Goal: Information Seeking & Learning: Check status

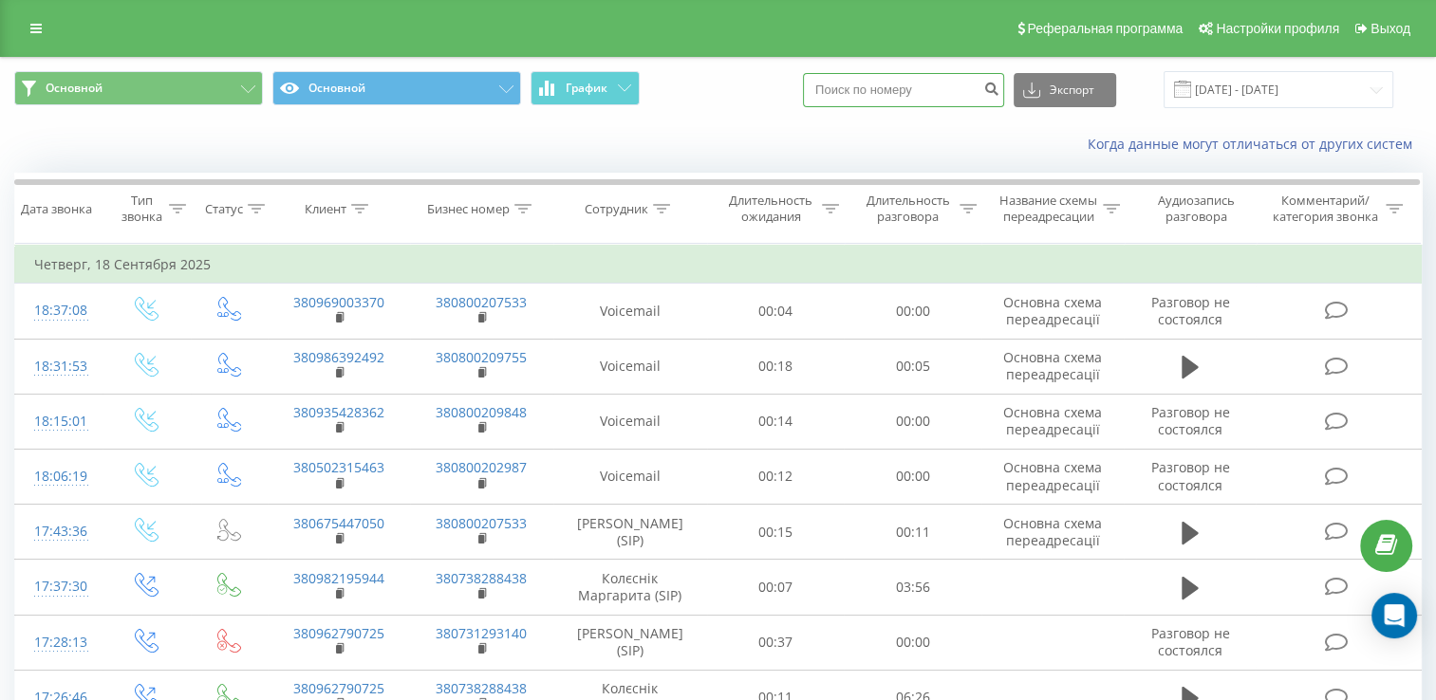
click at [919, 84] on input at bounding box center [903, 90] width 201 height 34
paste input "+380960785628"
drag, startPoint x: 865, startPoint y: 93, endPoint x: 837, endPoint y: 85, distance: 29.5
click at [837, 85] on input "+380960785628" at bounding box center [903, 90] width 201 height 34
type input "0960785628"
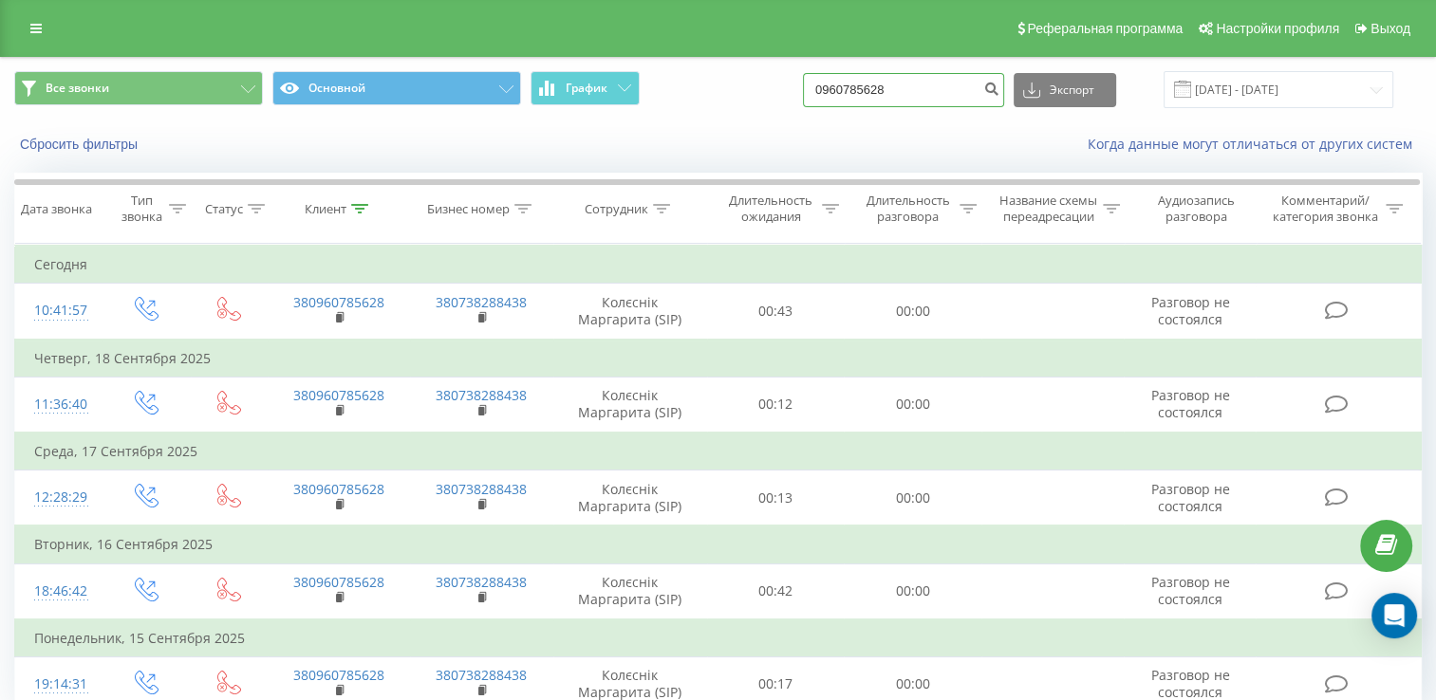
click at [905, 88] on input "0960785628" at bounding box center [903, 90] width 201 height 34
paste input "+380964911239"
click at [905, 88] on input "+380964911239" at bounding box center [903, 90] width 201 height 34
drag, startPoint x: 865, startPoint y: 86, endPoint x: 766, endPoint y: 72, distance: 100.6
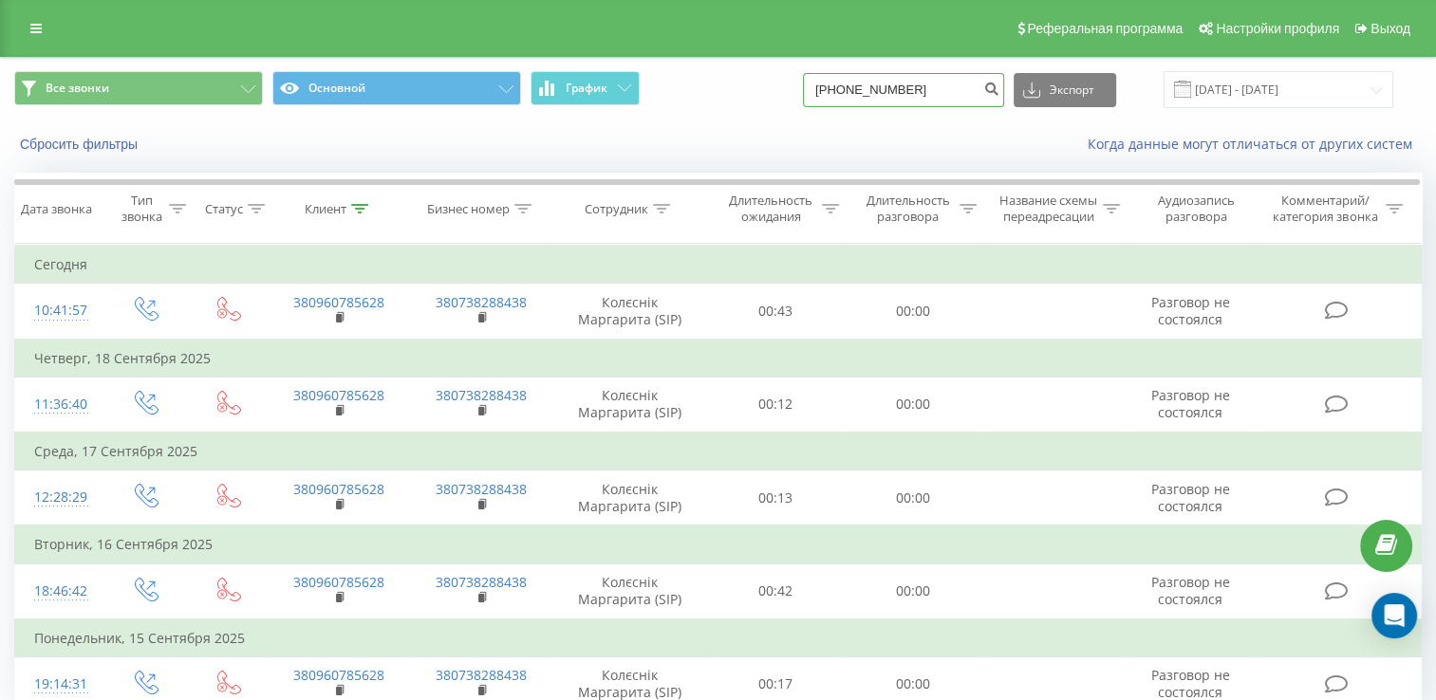
click at [766, 72] on div "Все звонки Основной График +380964911239 Экспорт .csv .xls .xlsx 21.06.2025 - 2…" at bounding box center [717, 89] width 1407 height 37
type input "0964911239"
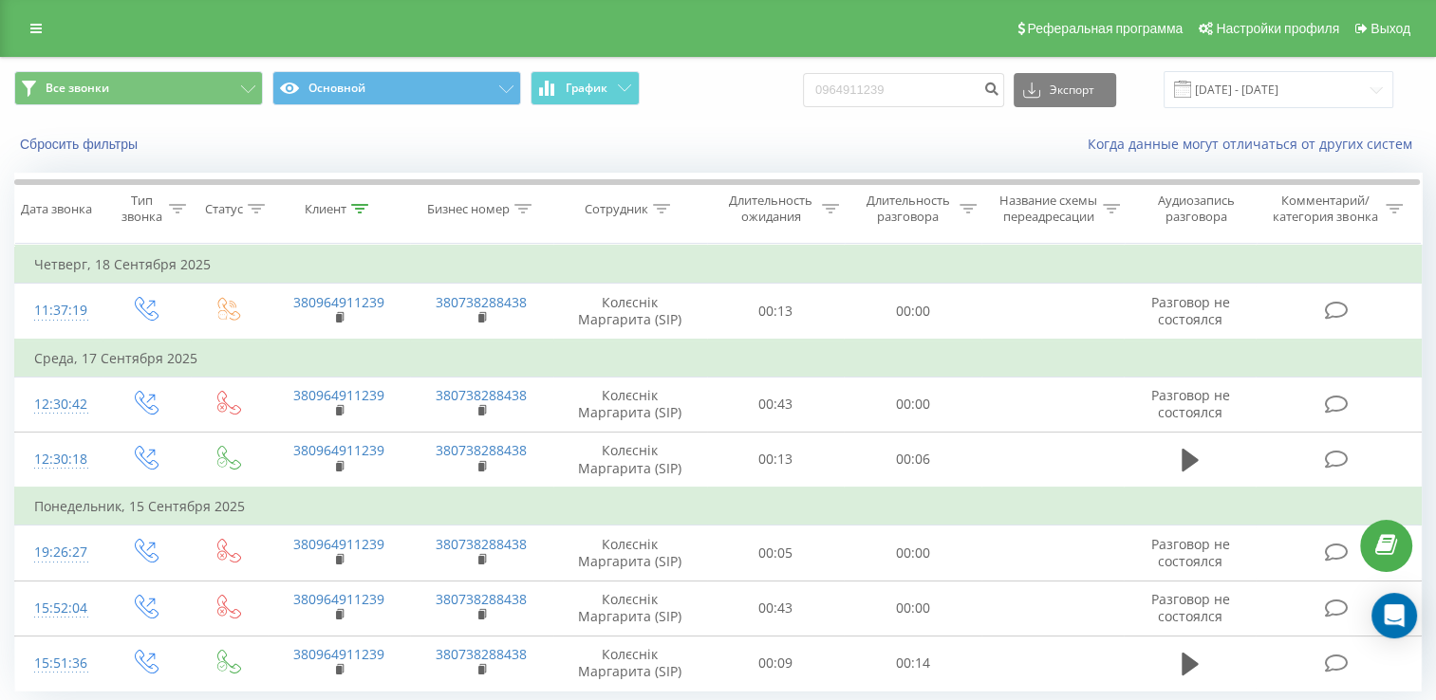
scroll to position [75, 0]
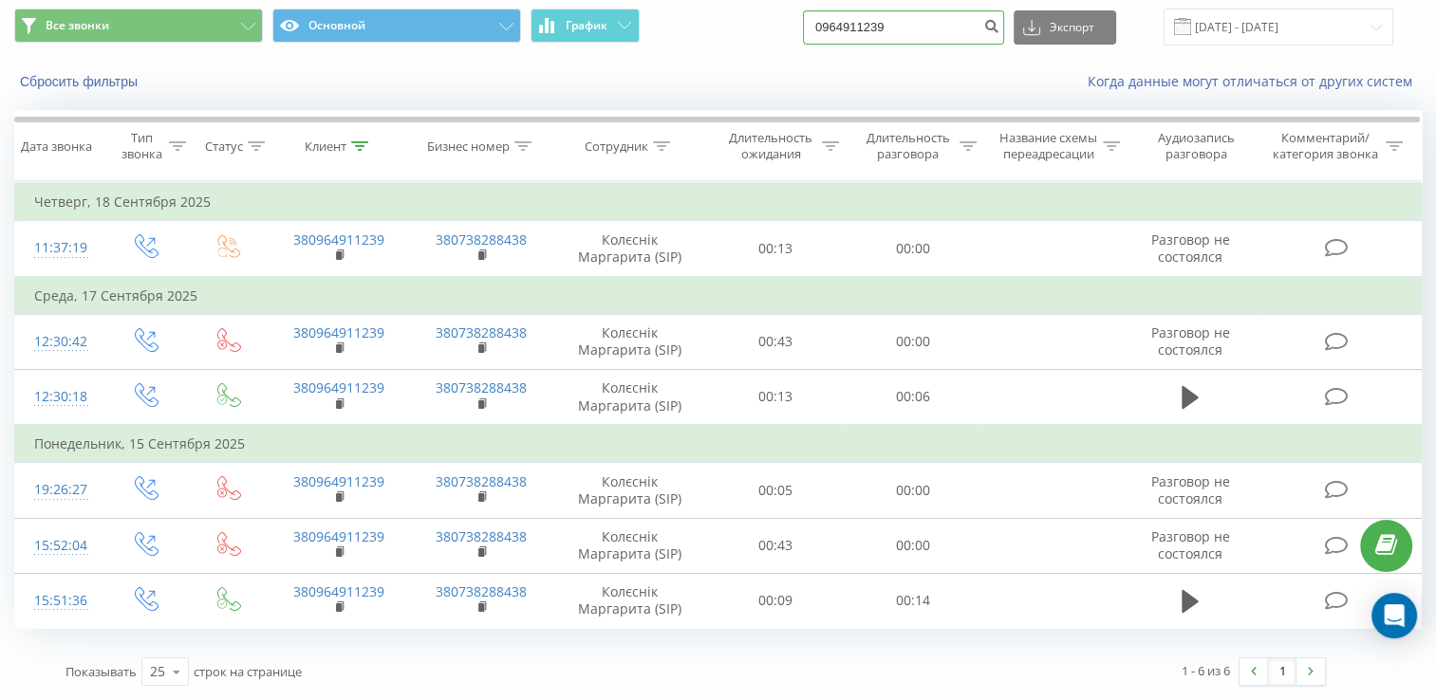
click at [917, 27] on input "0964911239" at bounding box center [903, 27] width 201 height 34
paste input "+380984531546"
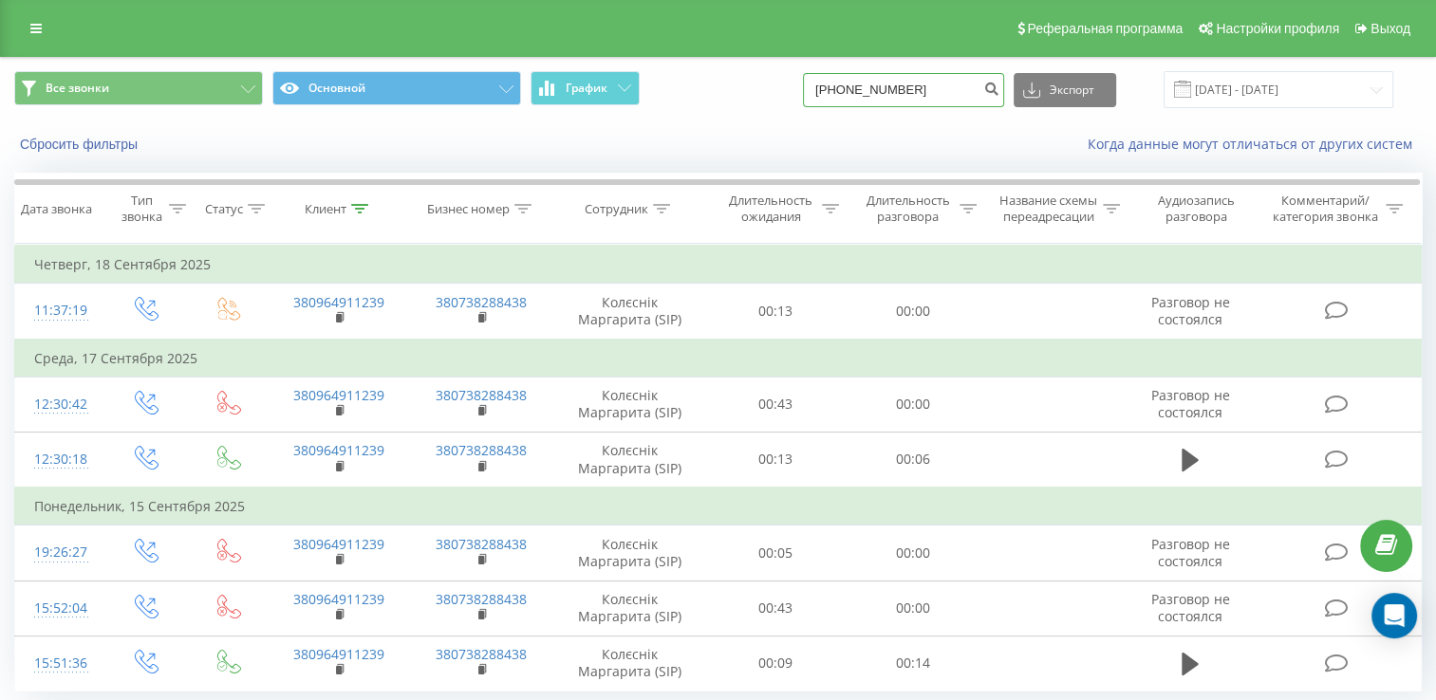
drag, startPoint x: 867, startPoint y: 13, endPoint x: 764, endPoint y: -11, distance: 106.3
click at [764, 0] on html "ucavtoshkola.com.ua 0964911239 Проекты ucavtoshkola.com.ua Дашборд Центр обраще…" at bounding box center [718, 350] width 1436 height 700
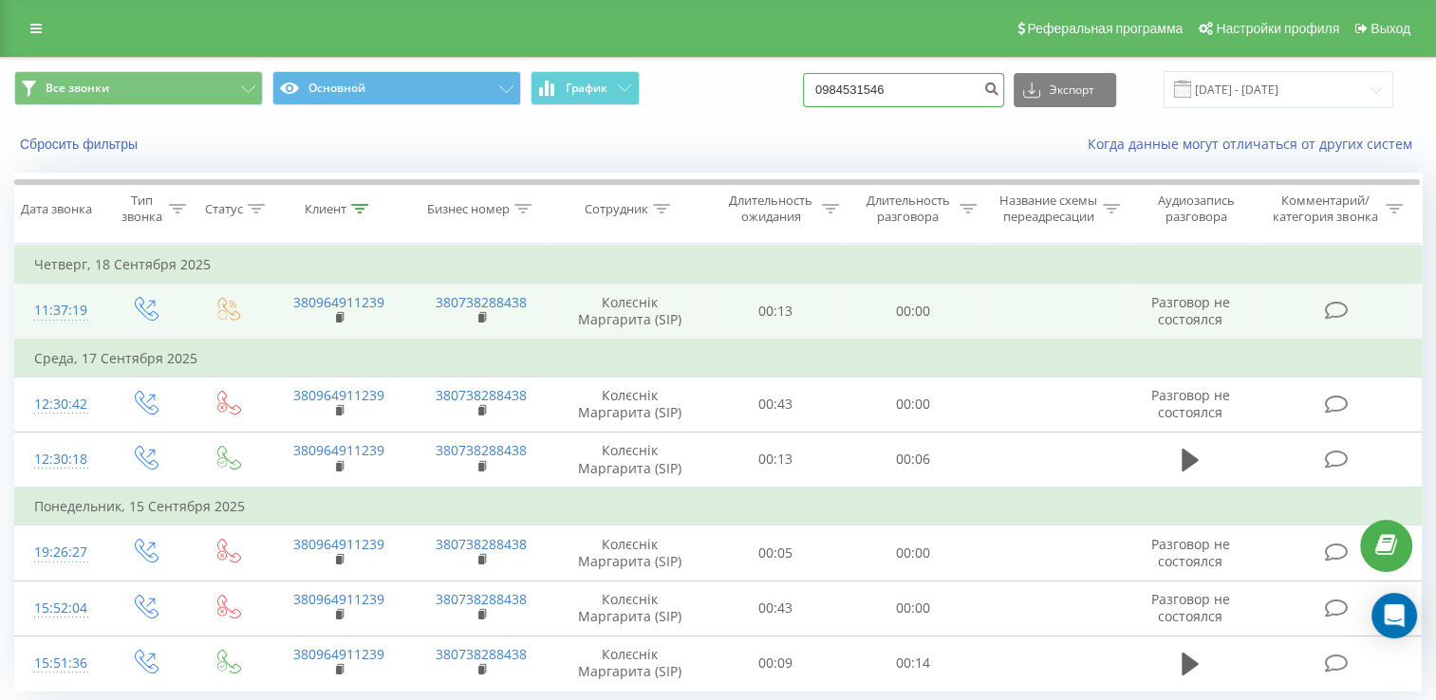
type input "0984531546"
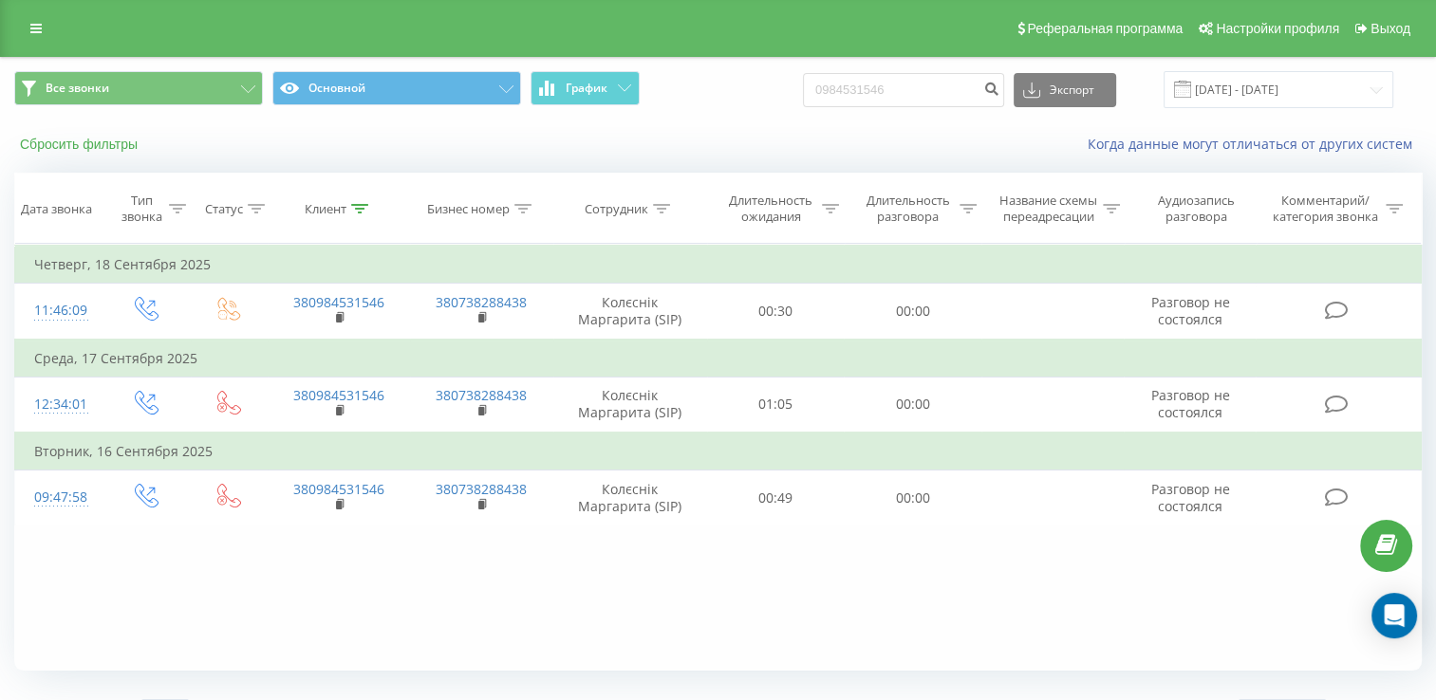
click at [111, 138] on button "Сбросить фильтры" at bounding box center [80, 144] width 133 height 17
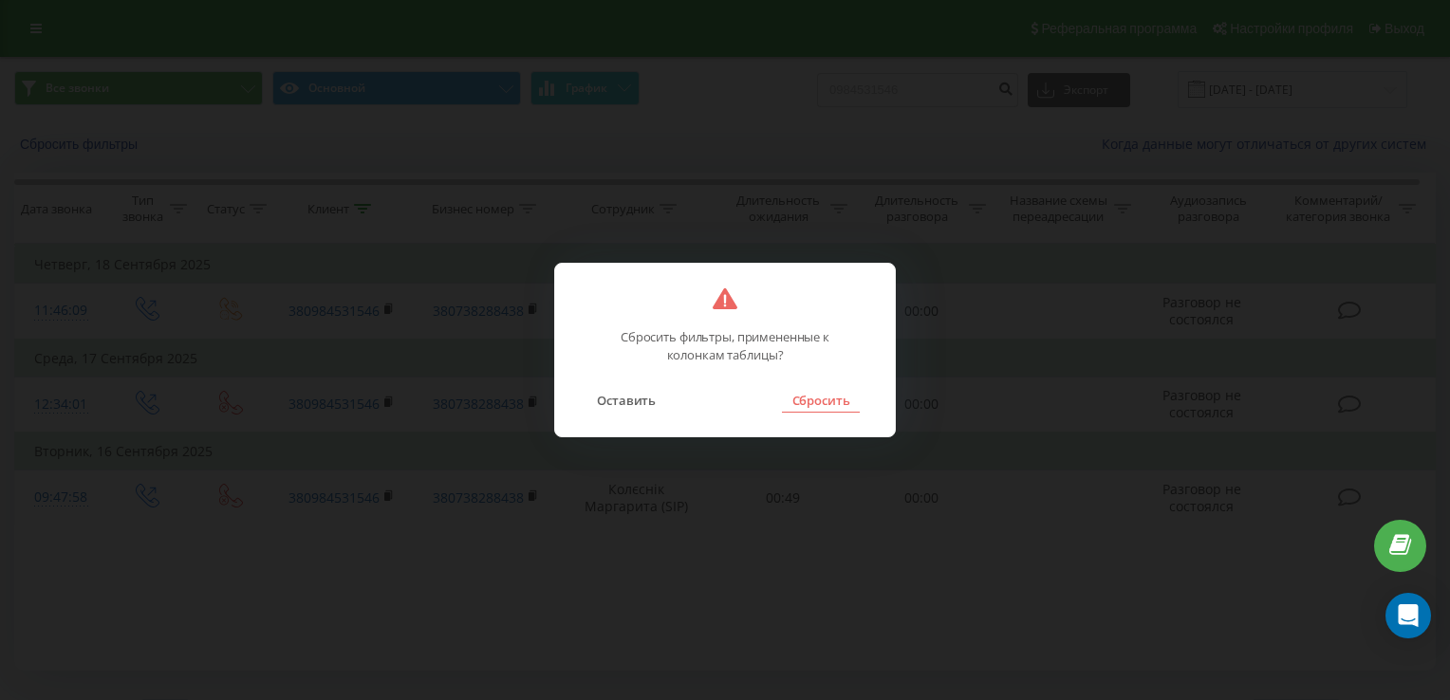
click at [786, 407] on button "Сбросить" at bounding box center [820, 400] width 77 height 25
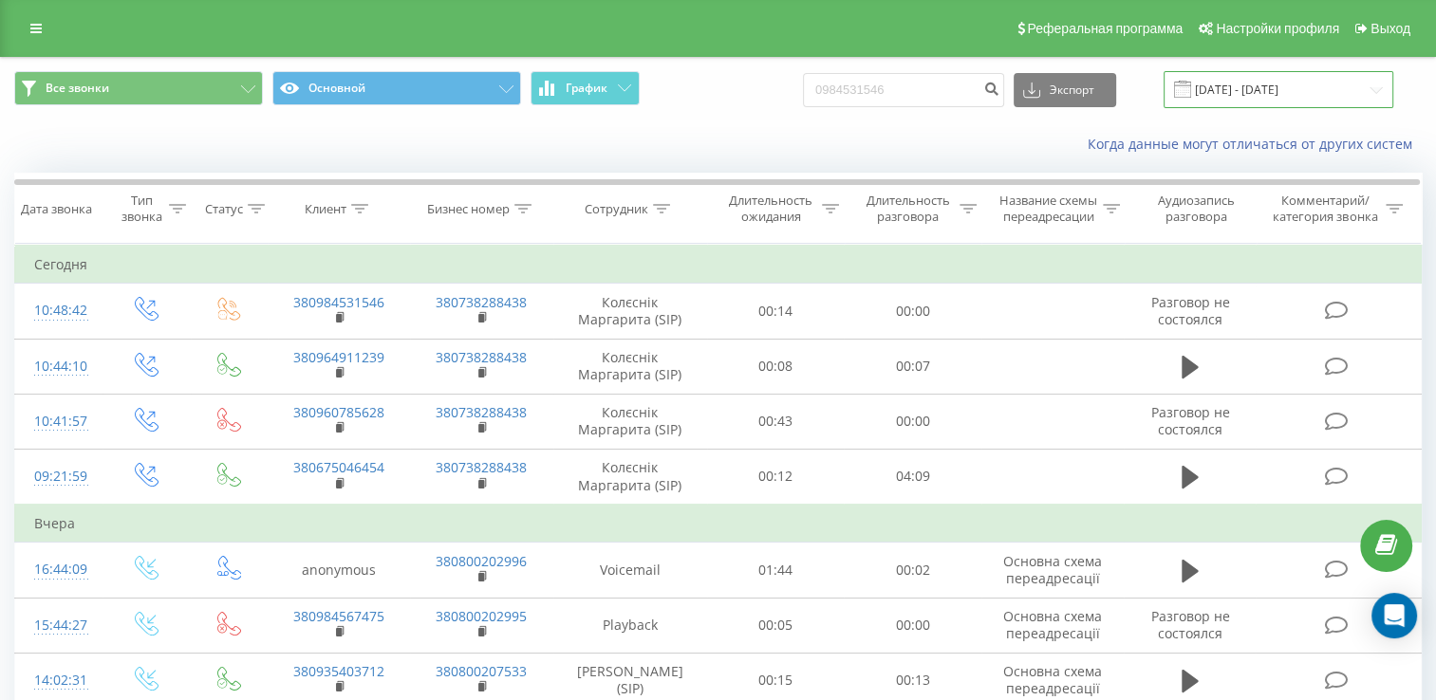
click at [1264, 92] on input "[DATE] - [DATE]" at bounding box center [1278, 89] width 230 height 37
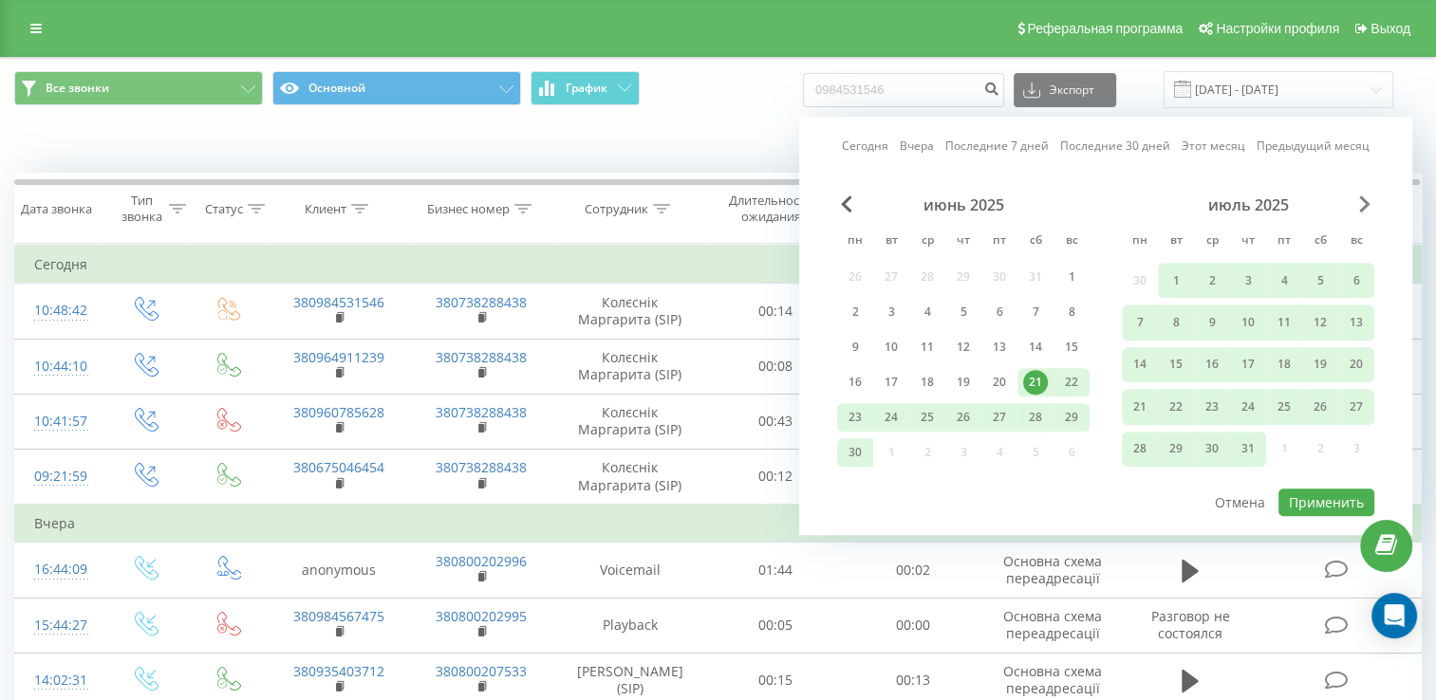
click at [1360, 206] on span "Next Month" at bounding box center [1364, 203] width 11 height 17
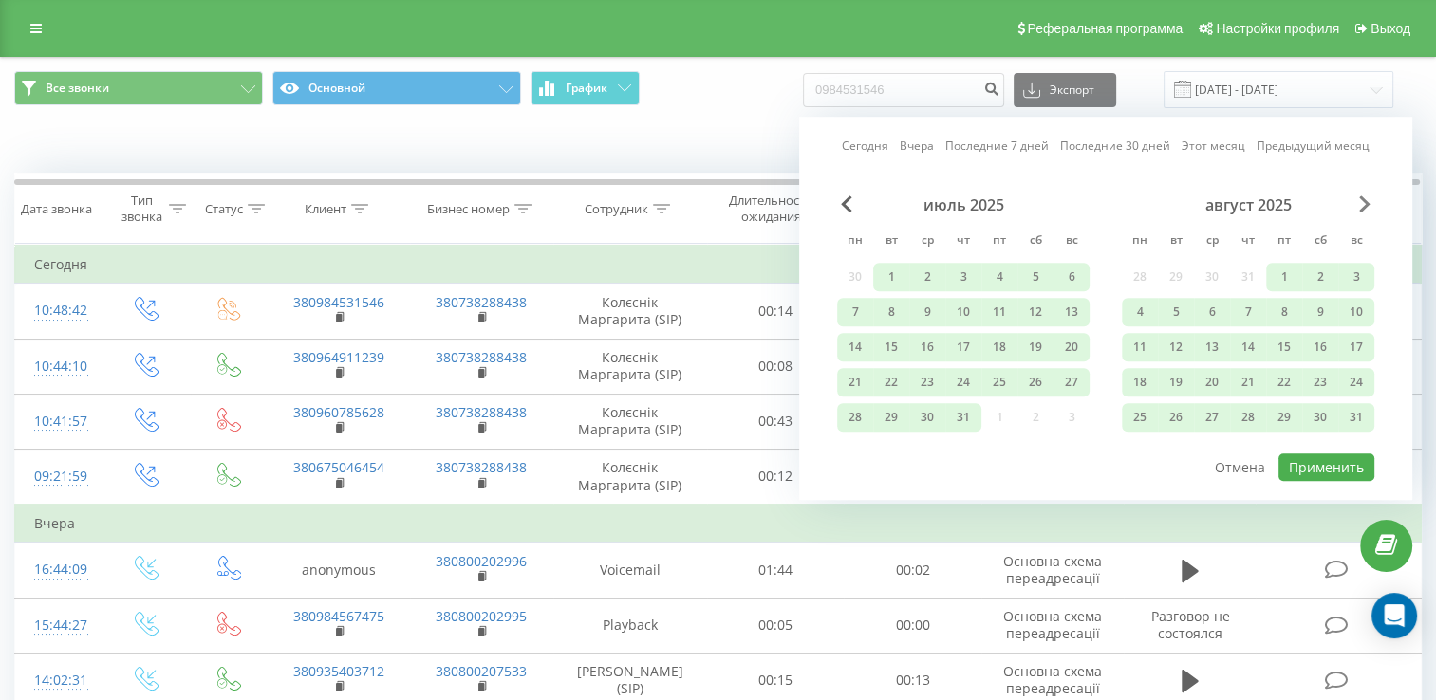
click at [1360, 206] on span "Next Month" at bounding box center [1364, 203] width 11 height 17
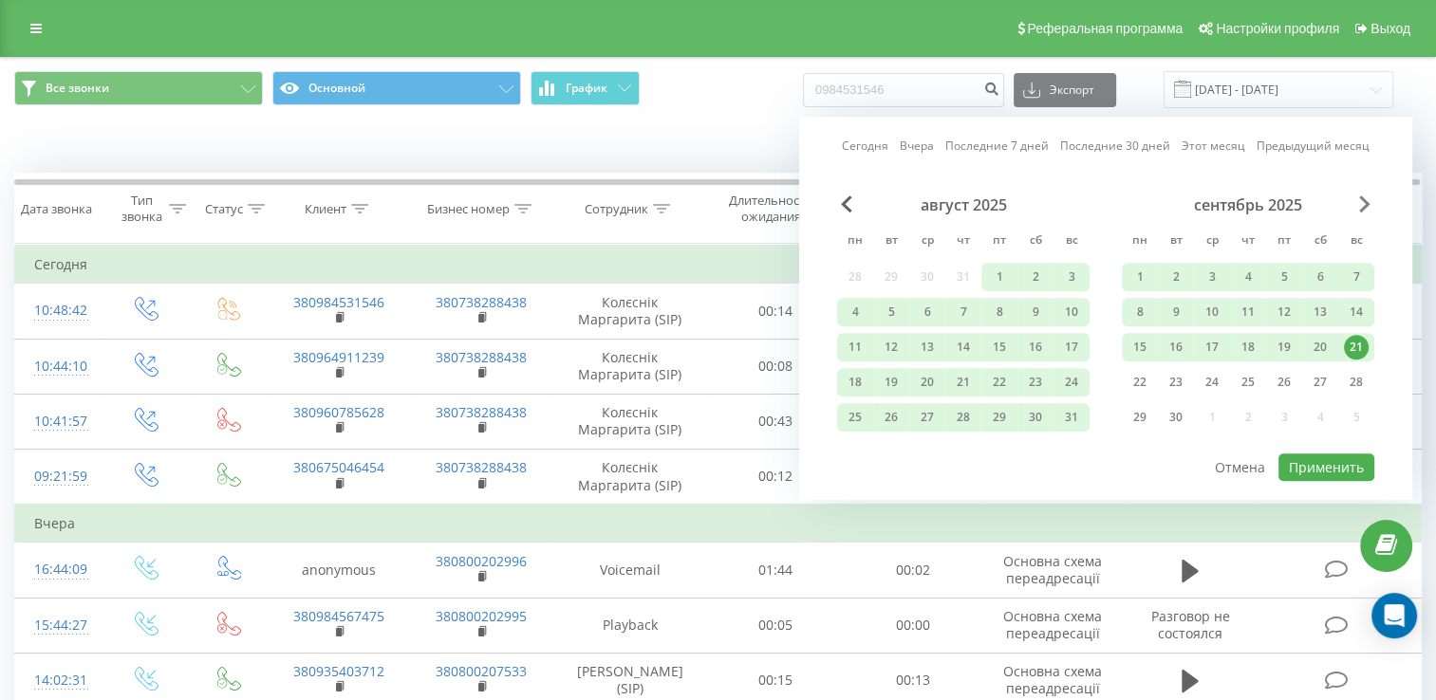
click at [1360, 206] on span "Next Month" at bounding box center [1364, 203] width 11 height 17
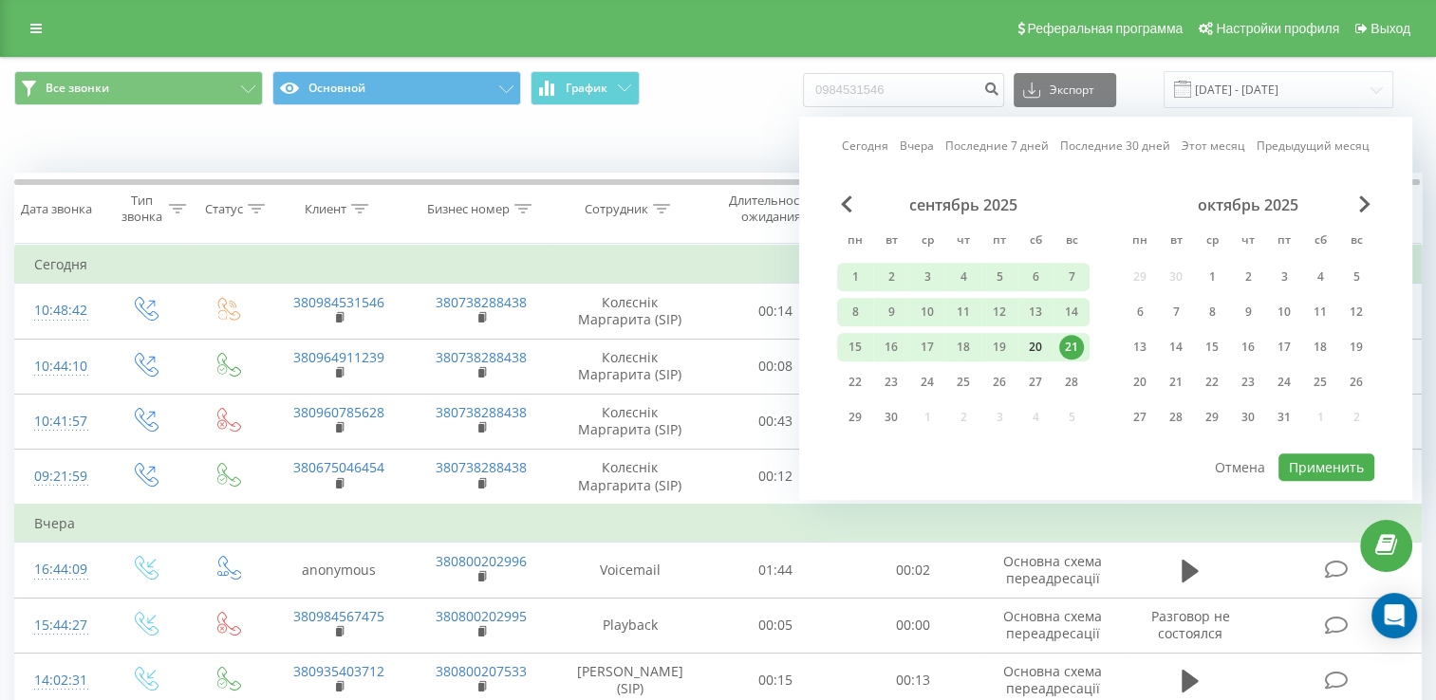
click at [1038, 342] on div "20" at bounding box center [1035, 347] width 25 height 25
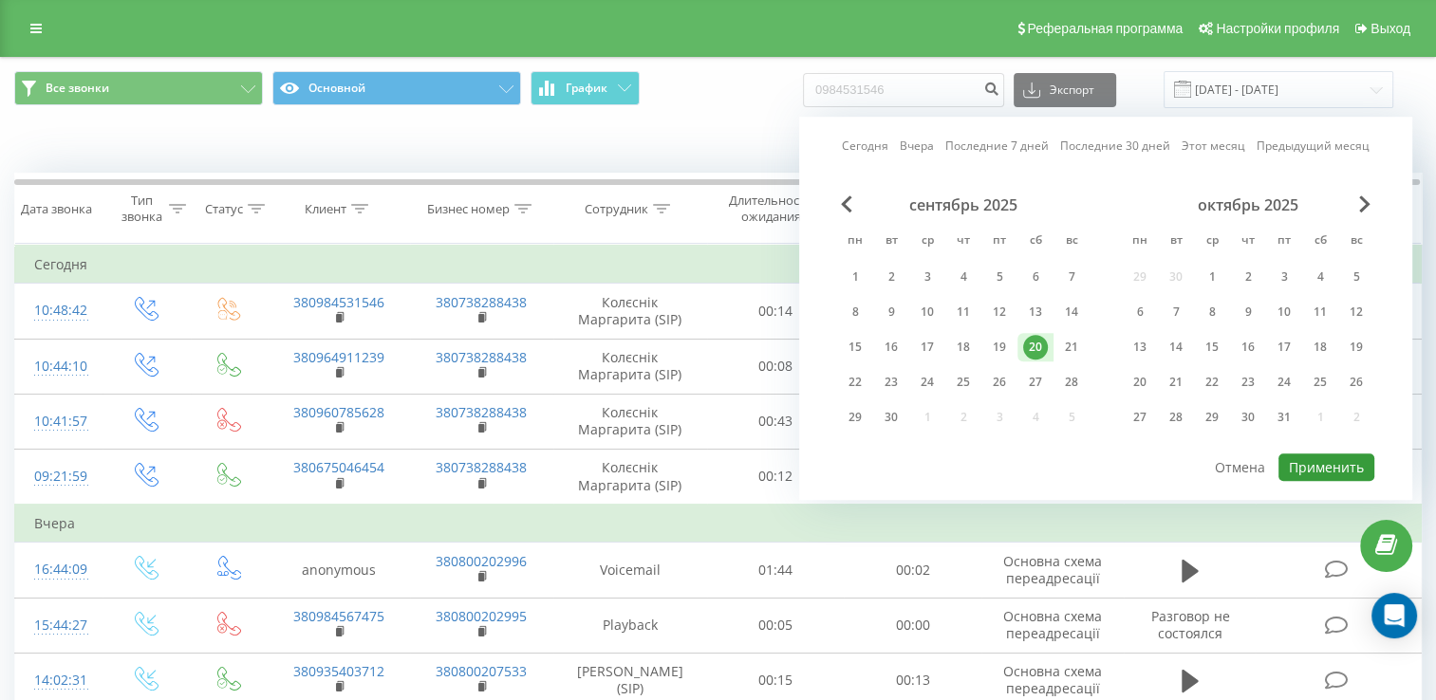
click at [1281, 454] on button "Применить" at bounding box center [1326, 468] width 96 height 28
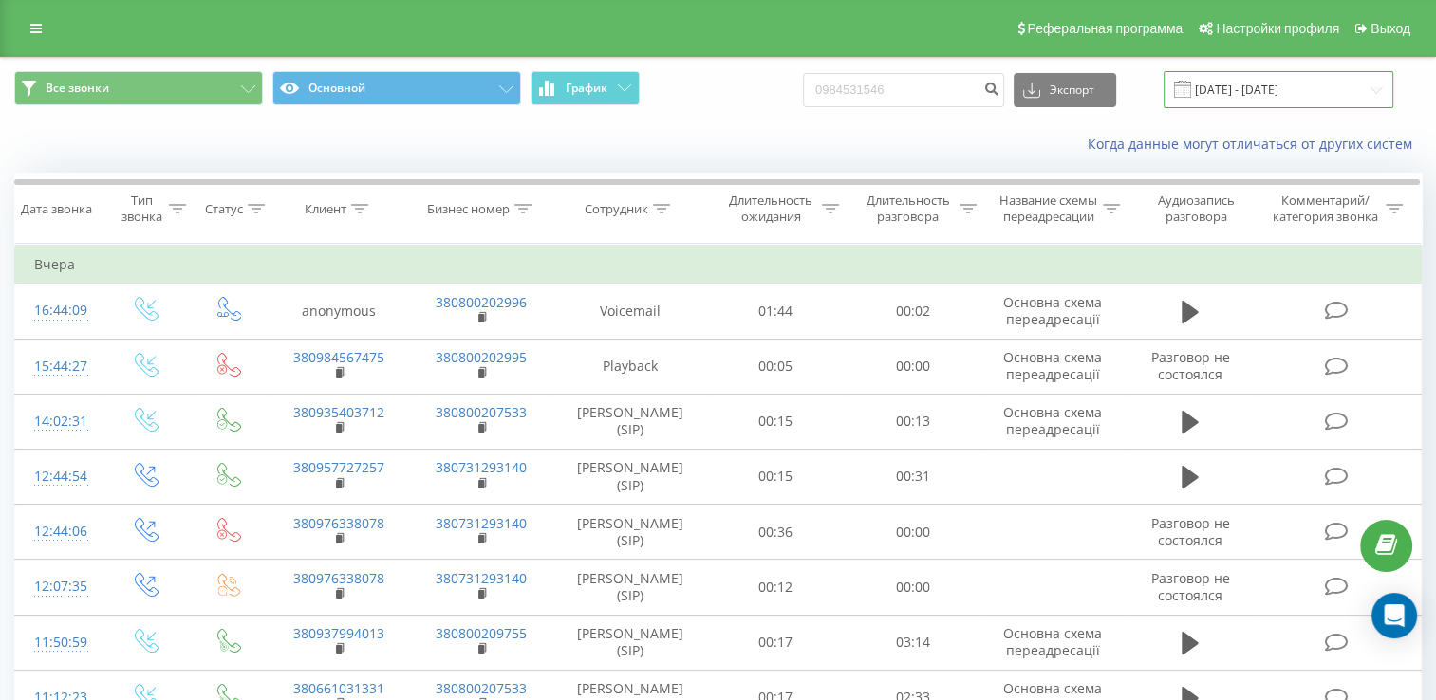
click at [1234, 72] on input "20.09.2025 - 20.09.2025" at bounding box center [1278, 89] width 230 height 37
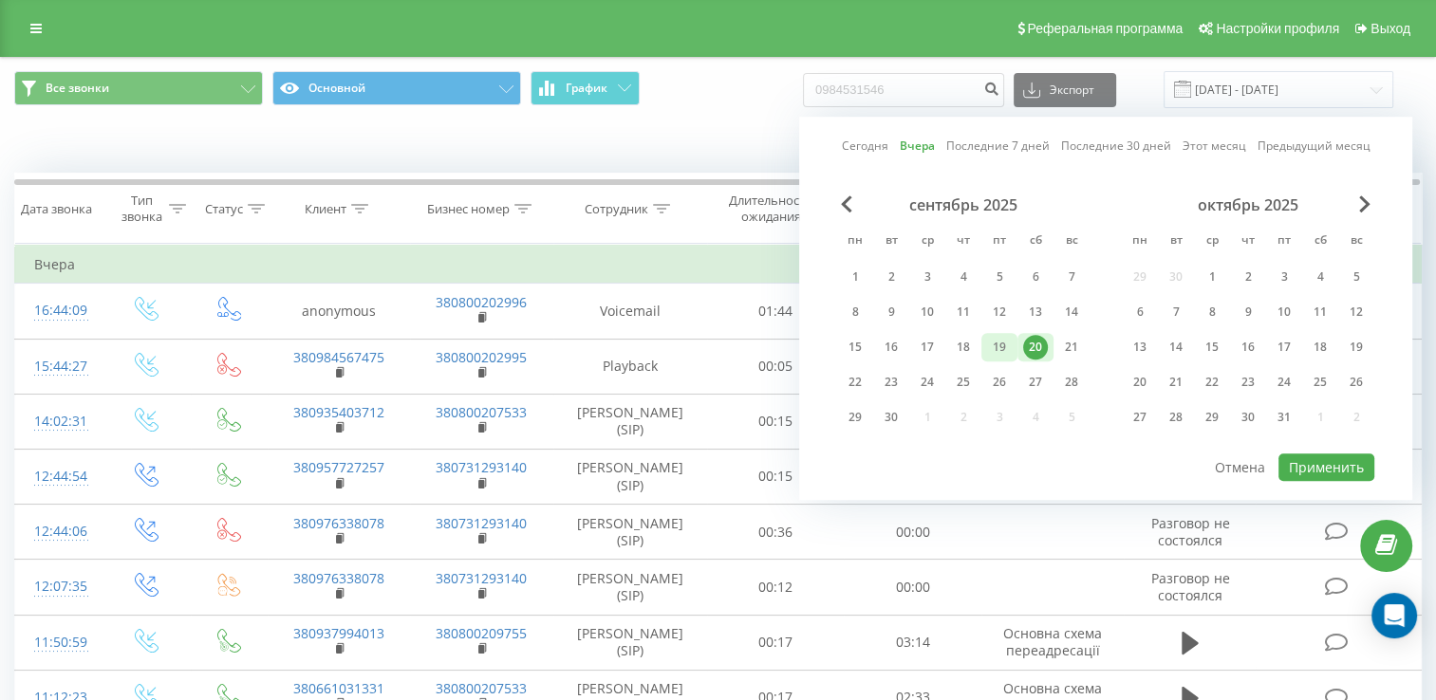
click at [992, 338] on div "19" at bounding box center [999, 347] width 25 height 25
click at [1303, 470] on button "Применить" at bounding box center [1326, 468] width 96 height 28
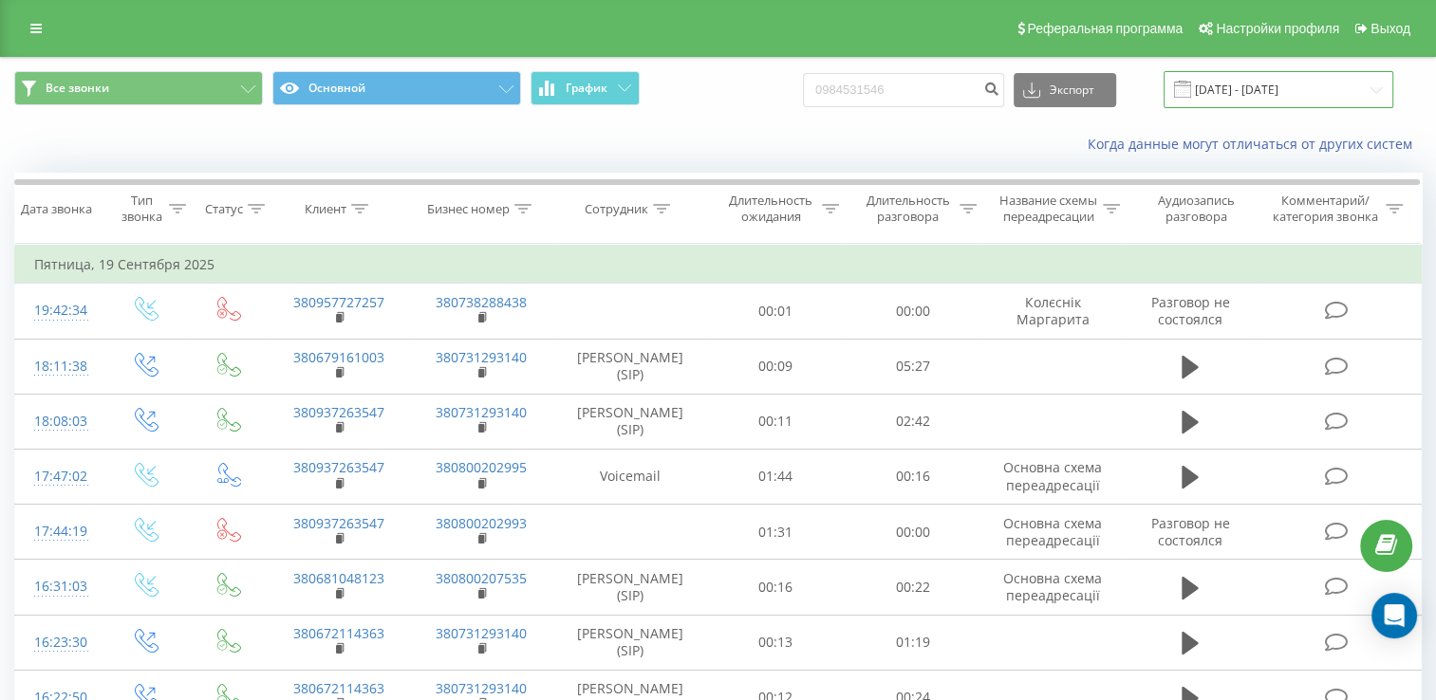
click at [1242, 80] on input "19.09.2025 - 19.09.2025" at bounding box center [1278, 89] width 230 height 37
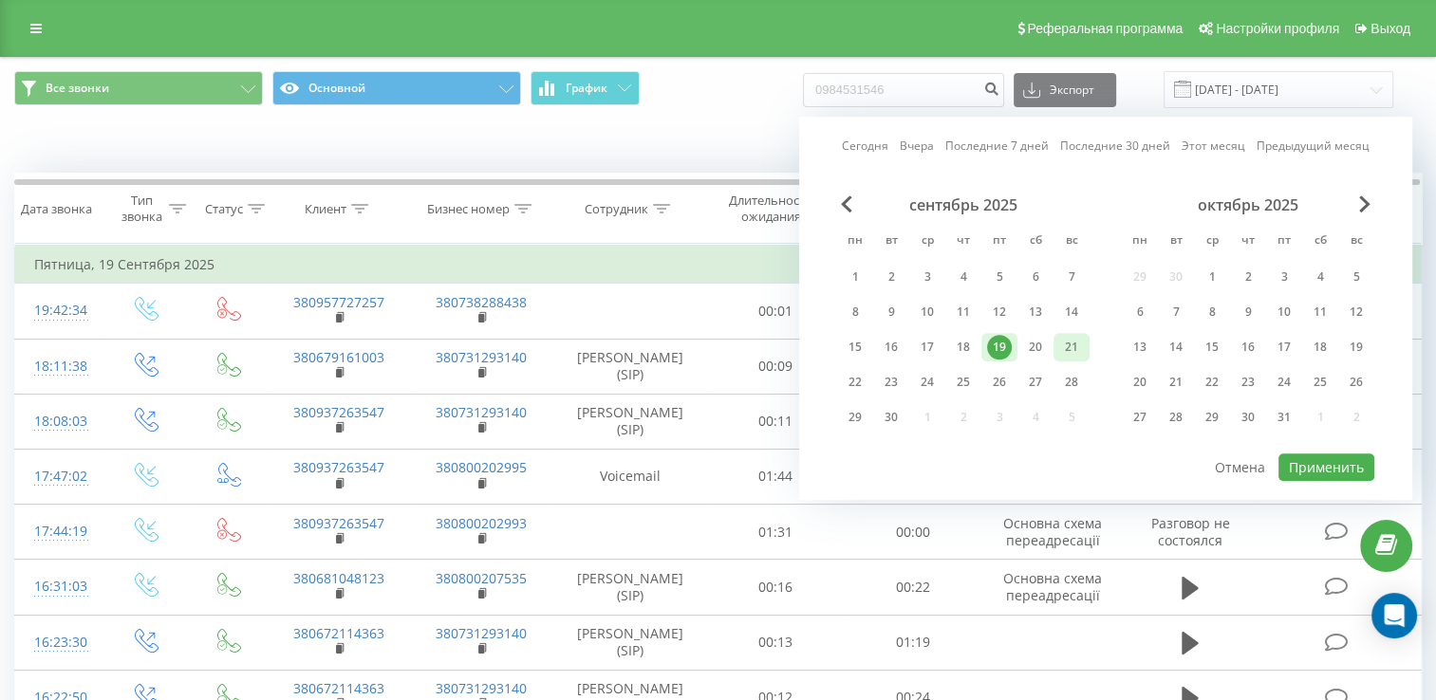
click at [1075, 343] on div "21" at bounding box center [1071, 347] width 25 height 25
click at [1305, 474] on button "Применить" at bounding box center [1326, 468] width 96 height 28
type input "21.09.2025 - 21.09.2025"
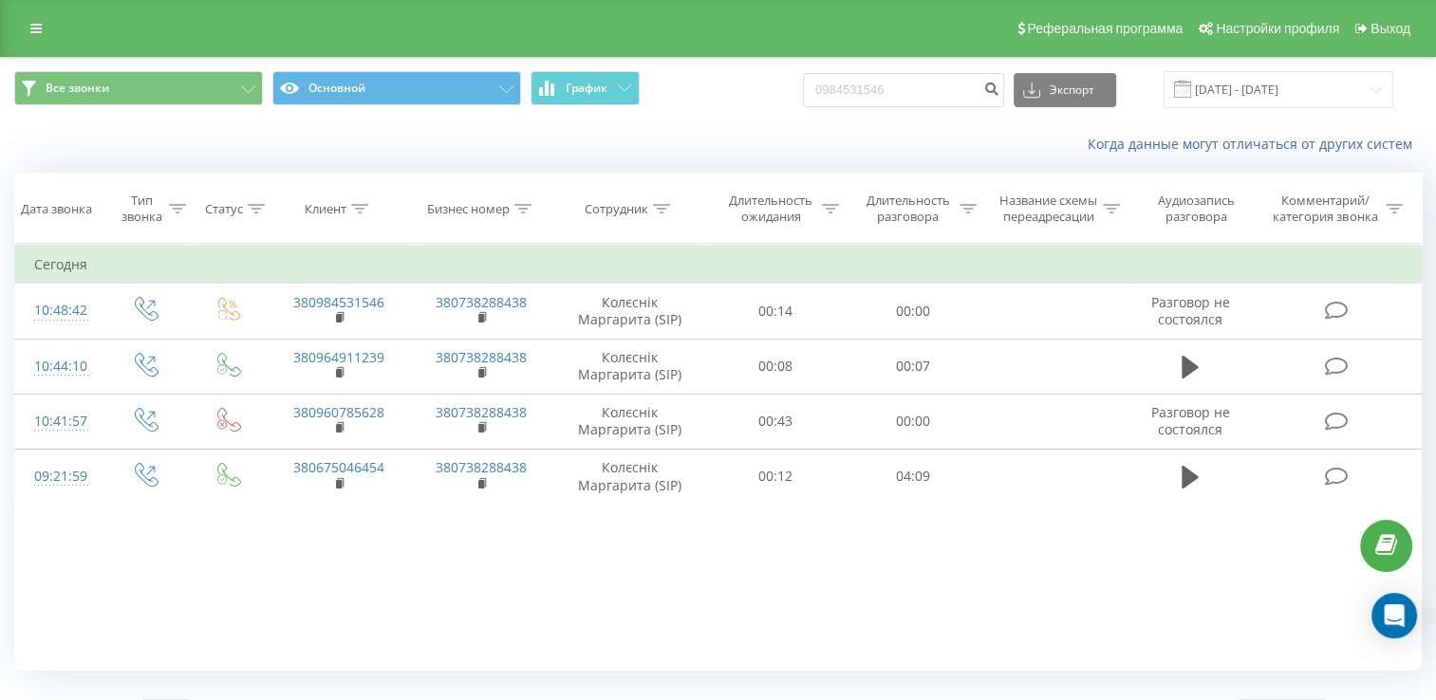
drag, startPoint x: 907, startPoint y: 108, endPoint x: 886, endPoint y: 97, distance: 23.8
click at [886, 97] on div "0984531546 Экспорт .csv .xls .xlsx 21.09.2025 - 21.09.2025" at bounding box center [1098, 89] width 590 height 37
click at [886, 97] on input "0984531546" at bounding box center [903, 90] width 201 height 34
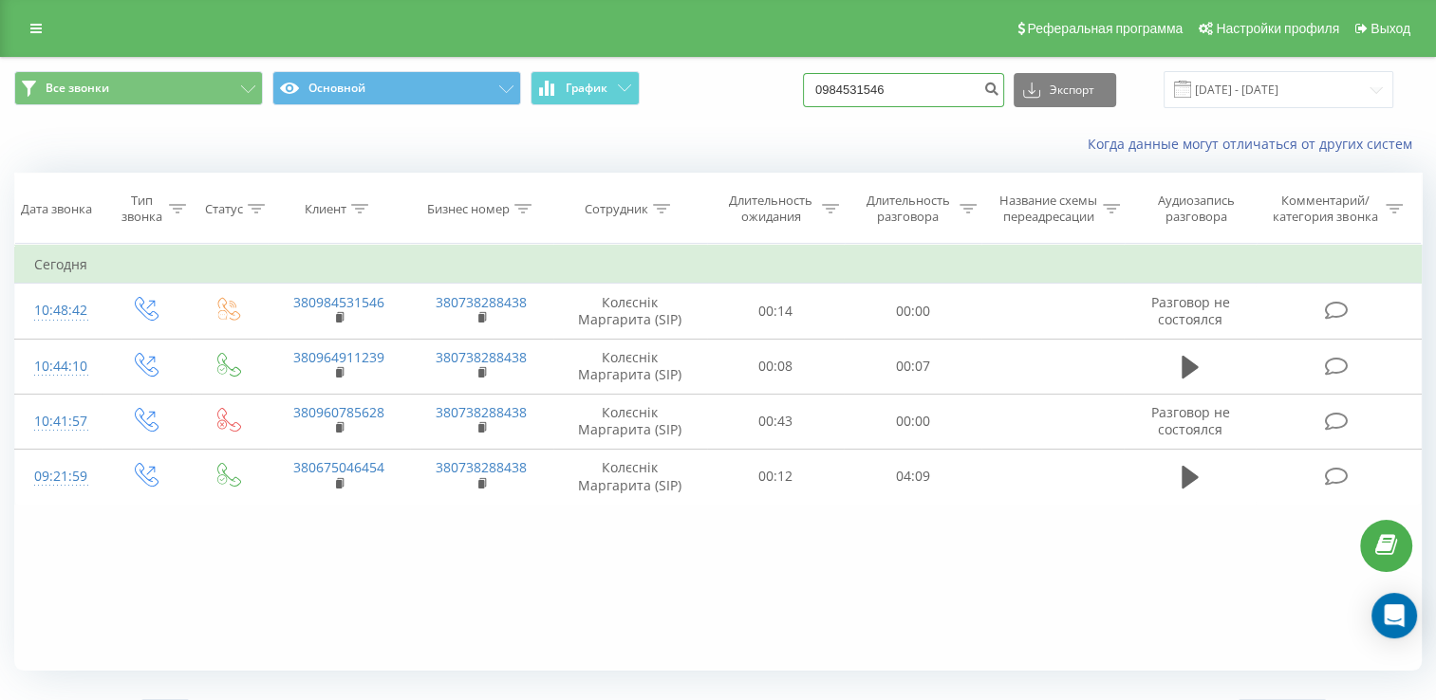
paste input "+38066156011"
drag, startPoint x: 860, startPoint y: 84, endPoint x: 742, endPoint y: 80, distance: 117.8
click at [742, 80] on div "Все звонки Основной График +380661560116 Экспорт .csv .xls .xlsx 21.09.2025 - 2…" at bounding box center [717, 89] width 1407 height 37
type input "0661560116"
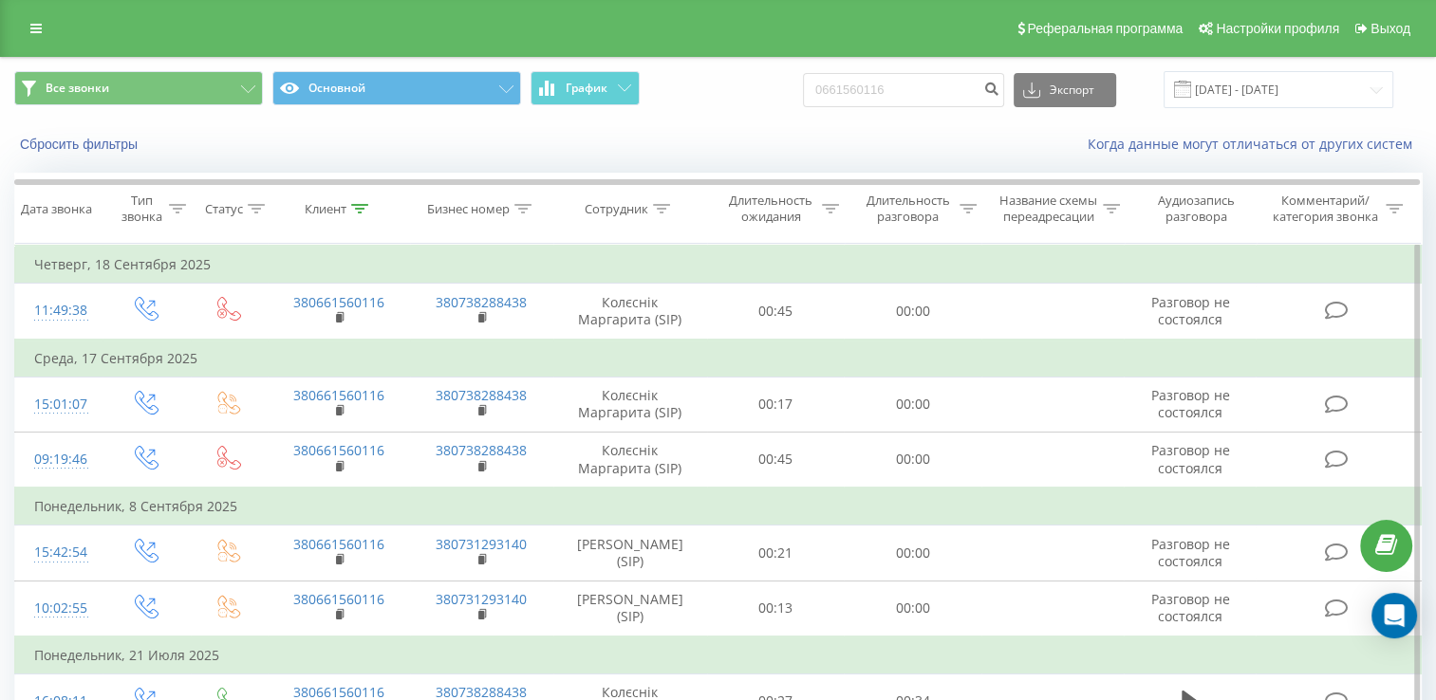
scroll to position [205, 0]
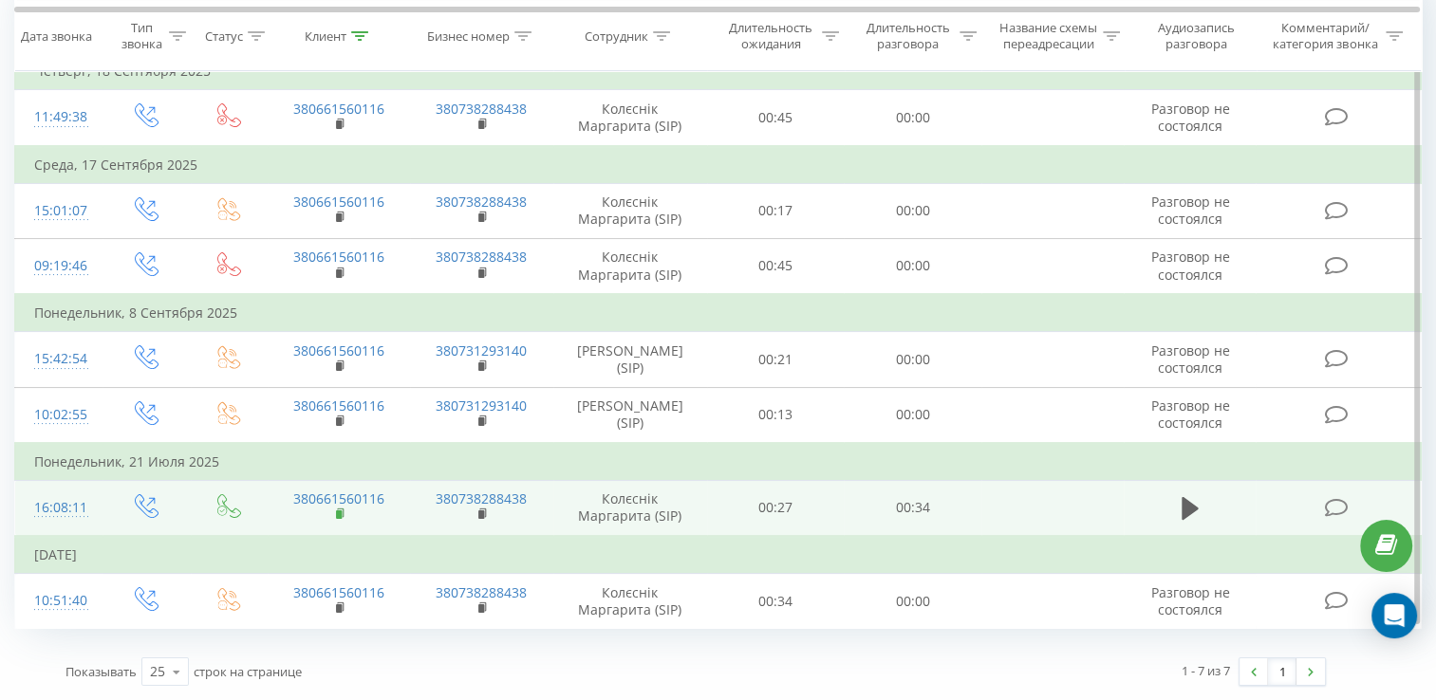
click at [336, 514] on icon at bounding box center [341, 514] width 10 height 13
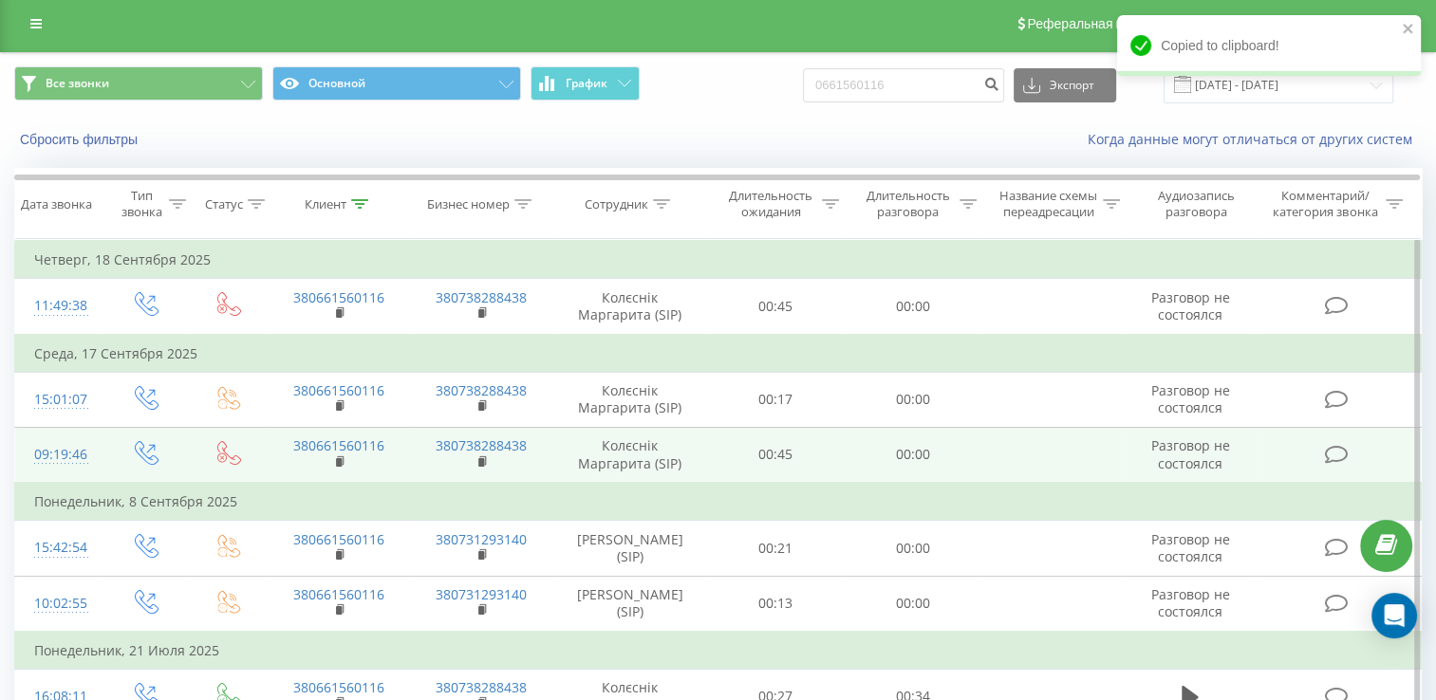
scroll to position [1, 0]
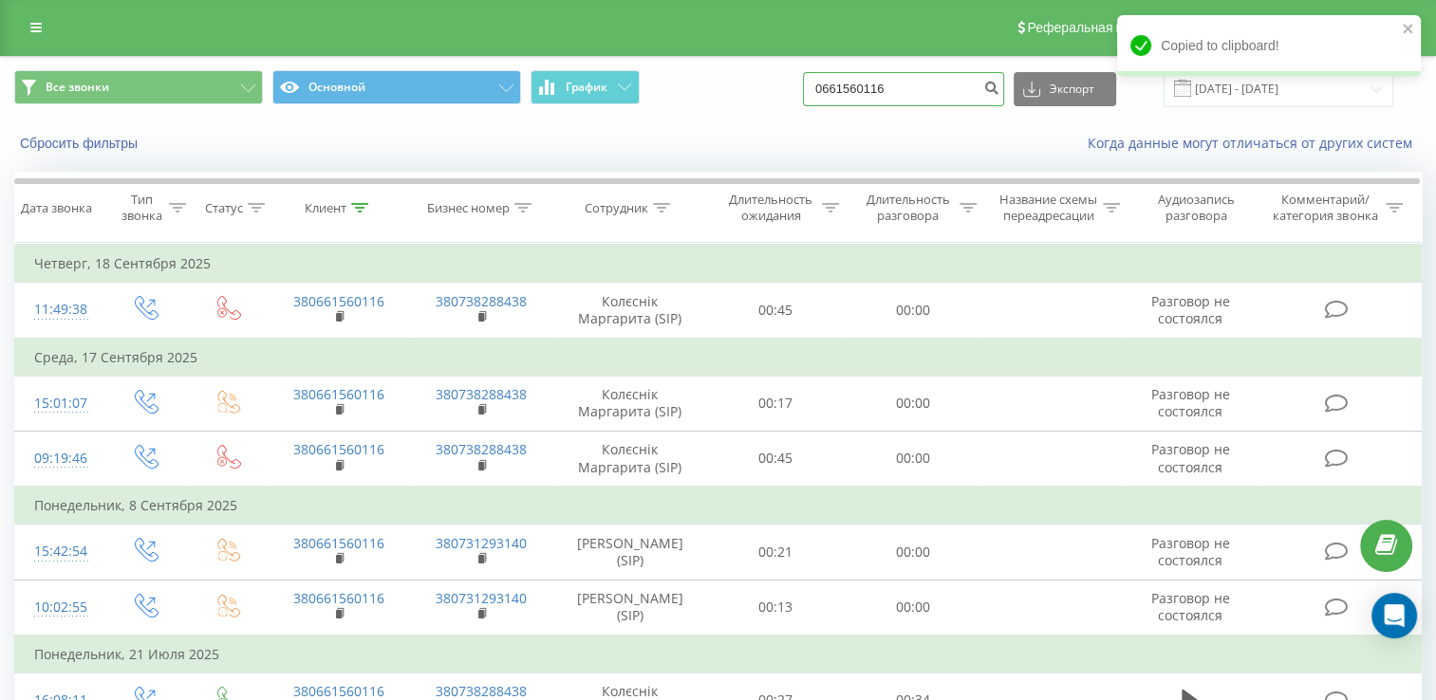
click at [884, 89] on input "0661560116" at bounding box center [903, 89] width 201 height 34
paste input "[PHONE_NUMBER]"
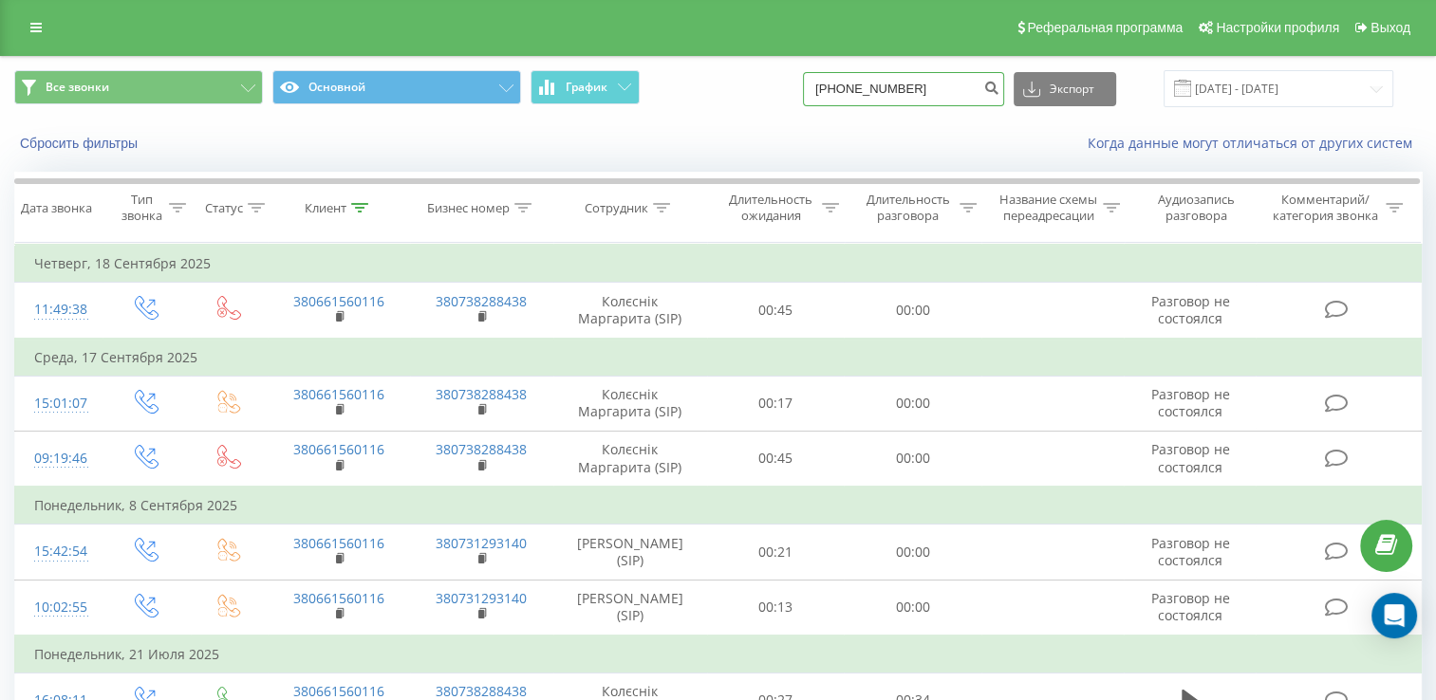
drag, startPoint x: 862, startPoint y: 85, endPoint x: 777, endPoint y: 81, distance: 84.6
click at [777, 81] on div "Все звонки Основной График [PHONE_NUMBER] Экспорт .csv .xls .xlsx [DATE] - [DAT…" at bounding box center [717, 88] width 1407 height 37
type input "0980136375"
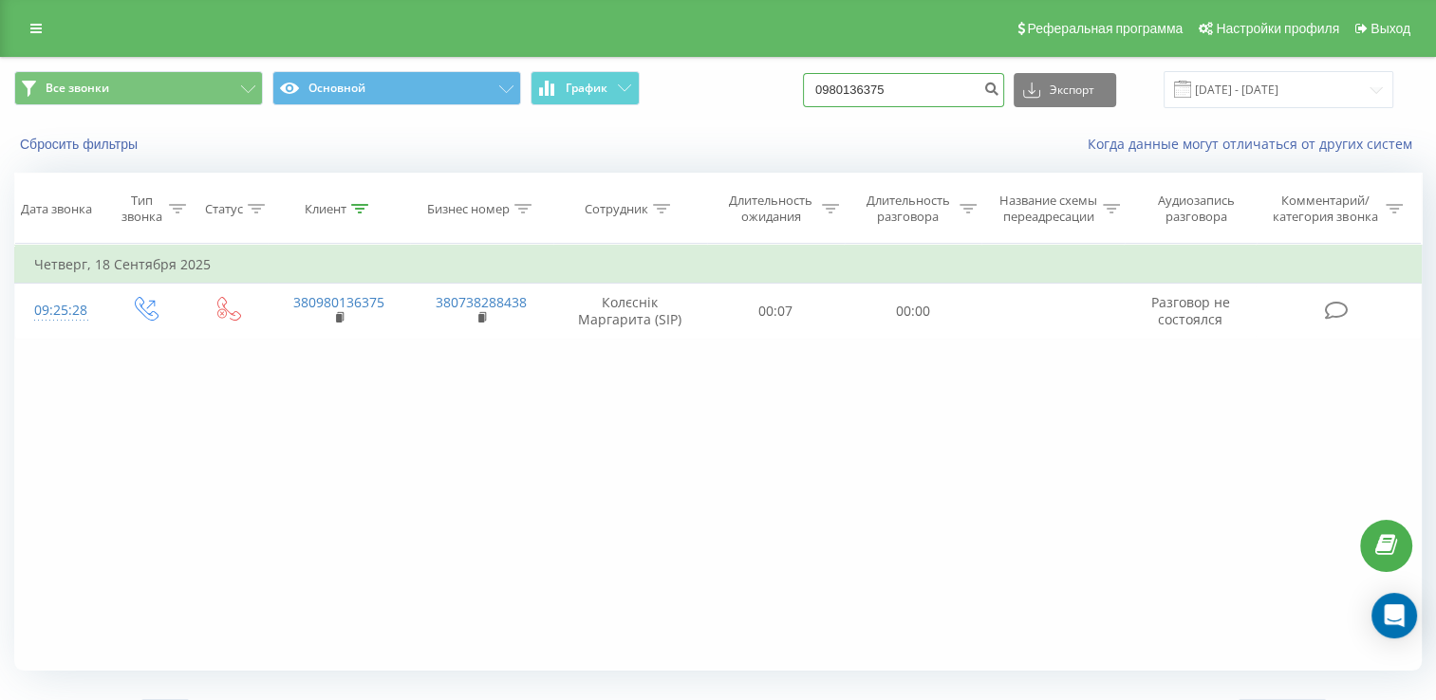
click at [906, 93] on input "0980136375" at bounding box center [903, 90] width 201 height 34
paste input "+380642965390"
drag, startPoint x: 864, startPoint y: 80, endPoint x: 768, endPoint y: 80, distance: 95.8
click at [768, 80] on div "Все звонки Основной График +380642965390 Экспорт .csv .xls .xlsx 21.06.2025 - 2…" at bounding box center [717, 89] width 1407 height 37
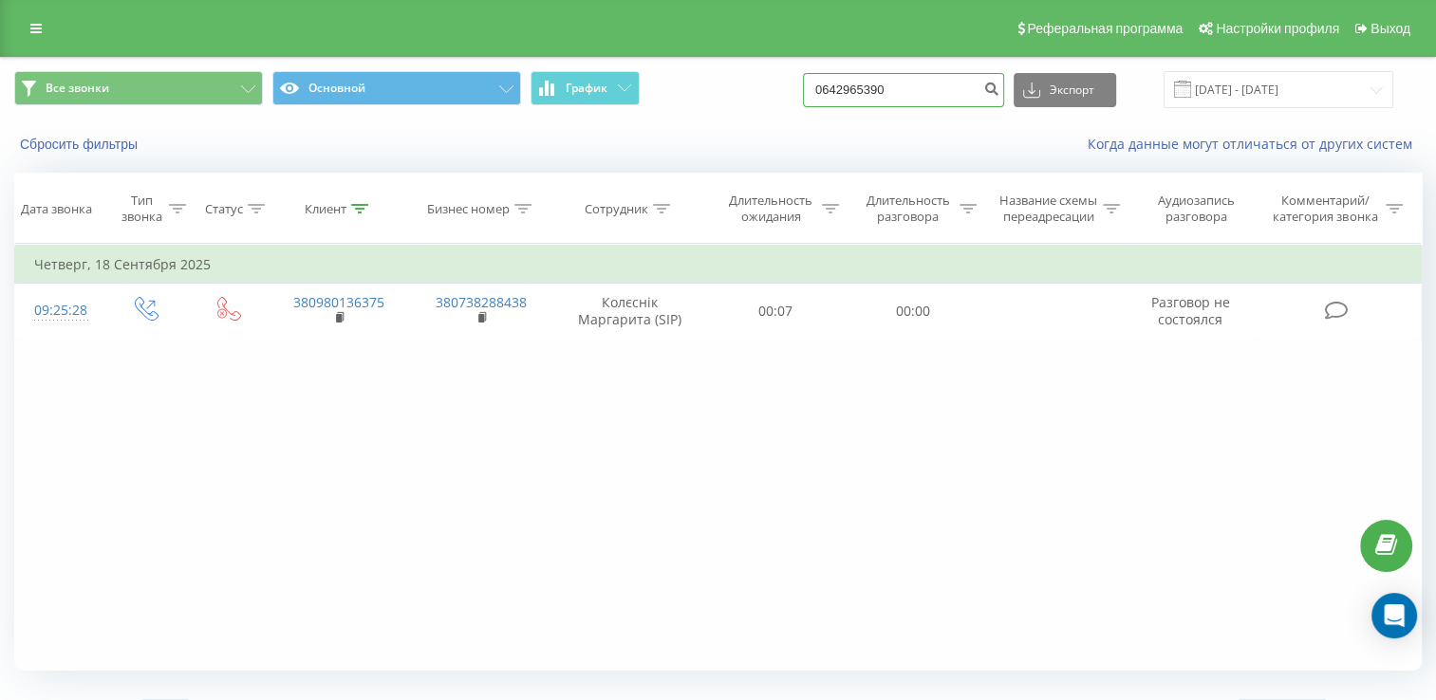
type input "0642965390"
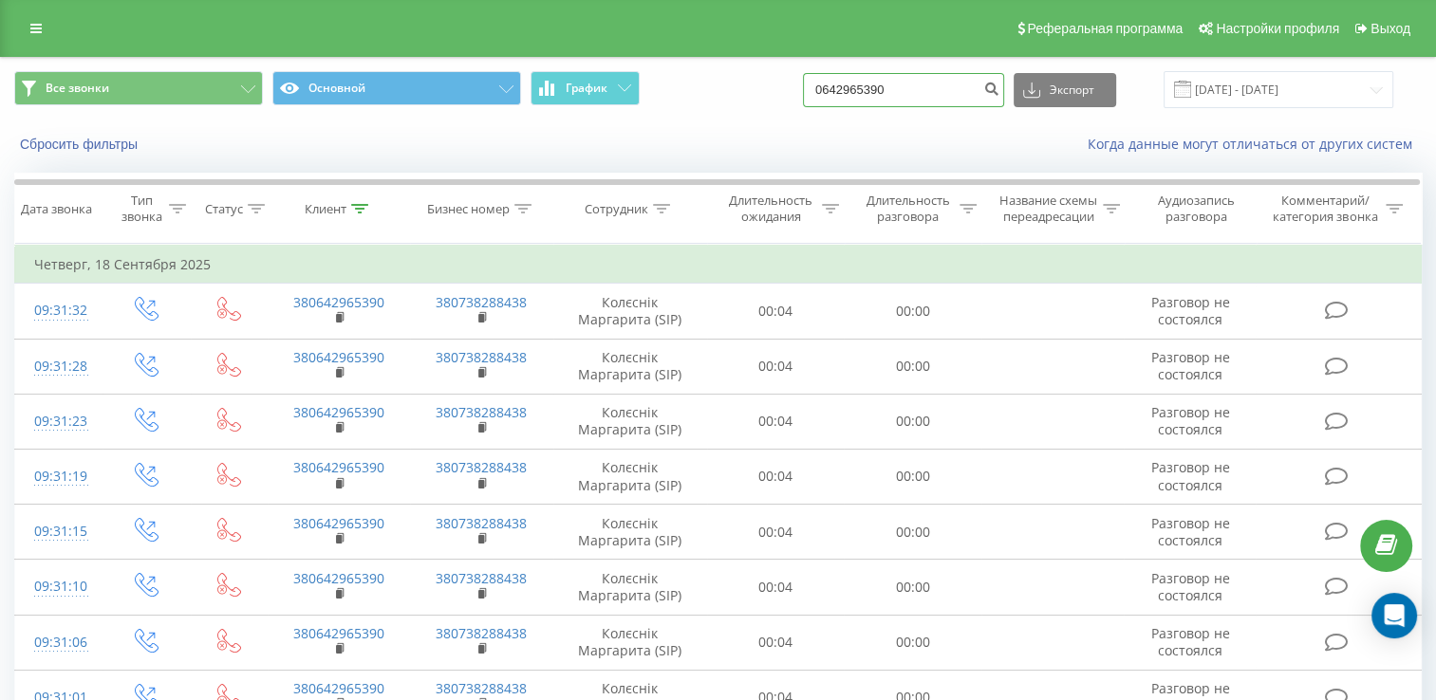
click at [858, 91] on input "0642965390" at bounding box center [903, 90] width 201 height 34
paste input "+380502570516"
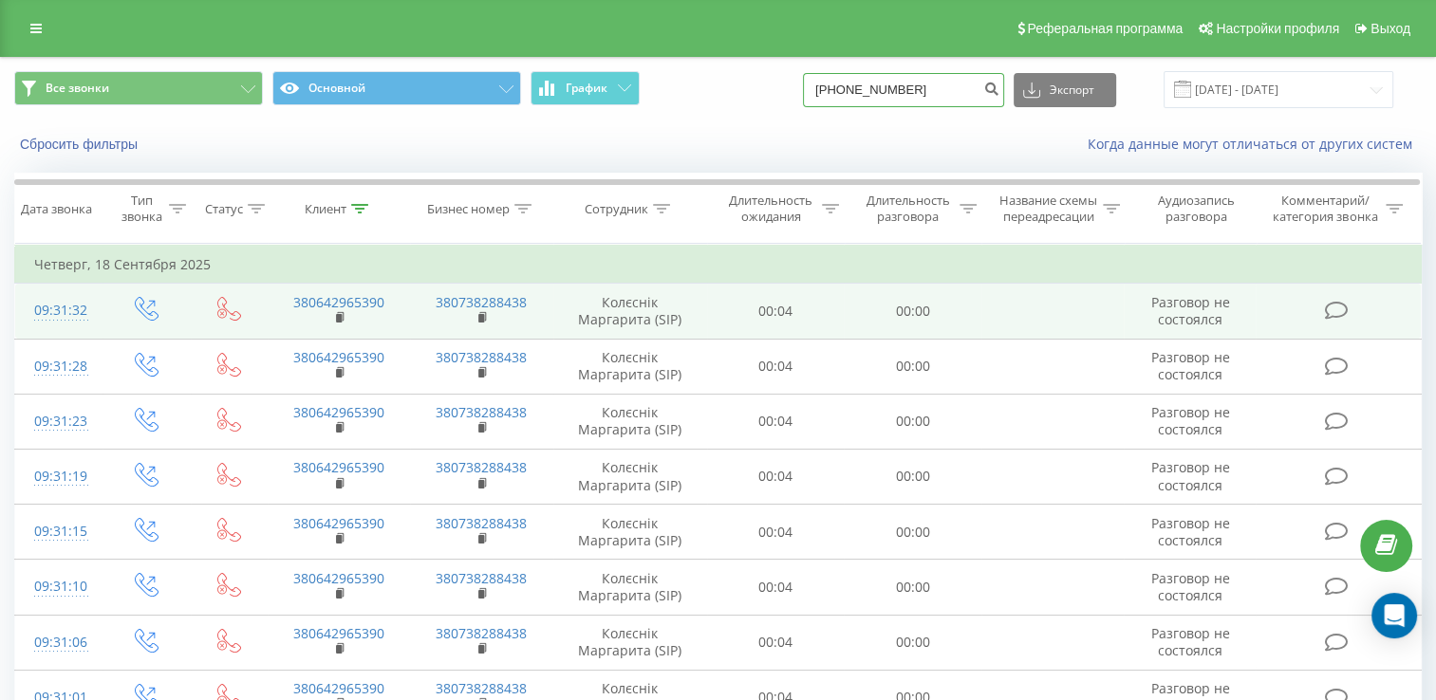
type input "+380502570516"
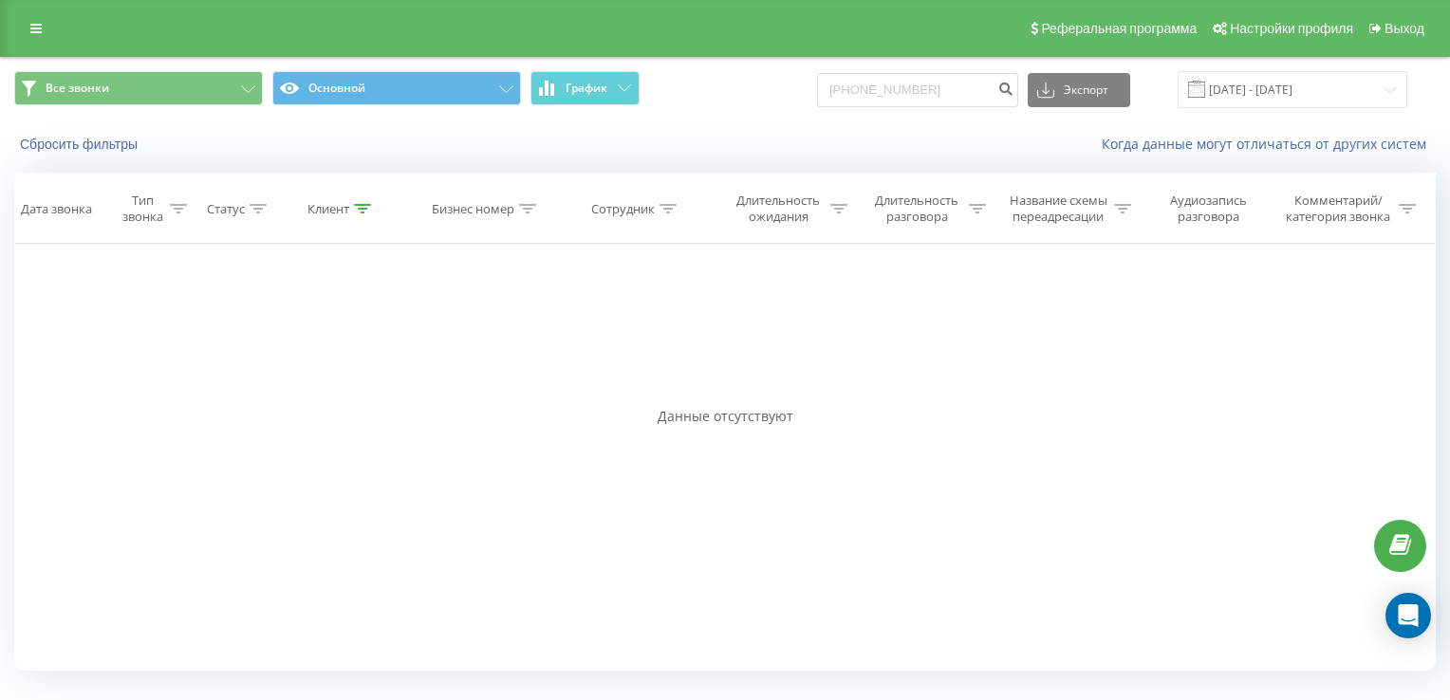
click at [885, 65] on div "Все звонки Основной График [PHONE_NUMBER] Экспорт .csv .xls .xlsx [DATE] - [DAT…" at bounding box center [725, 90] width 1448 height 64
click at [879, 78] on input "[PHONE_NUMBER]" at bounding box center [917, 90] width 201 height 34
type input "0502570516"
